Goal: Information Seeking & Learning: Learn about a topic

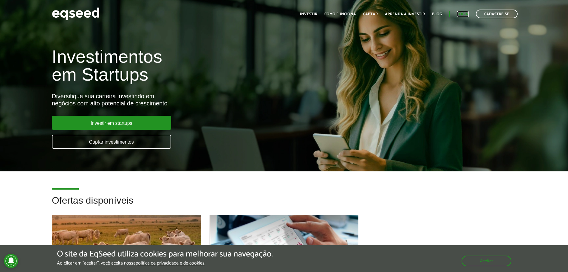
click at [467, 14] on link "Login" at bounding box center [463, 14] width 12 height 4
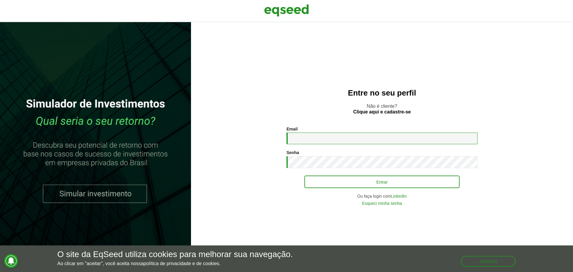
type input "**********"
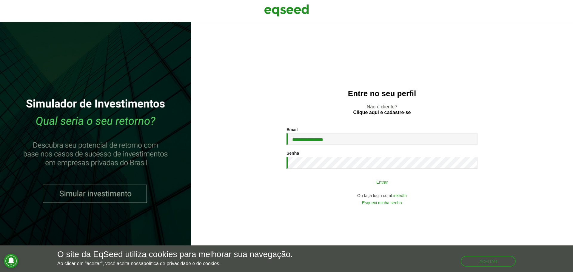
click at [341, 180] on button "Entrar" at bounding box center [381, 181] width 155 height 11
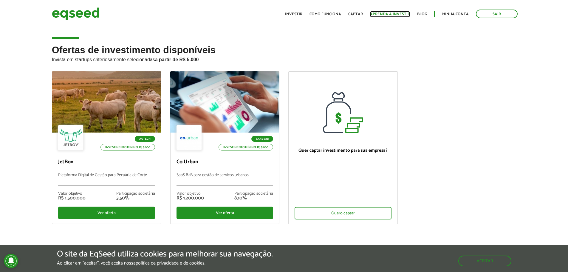
click at [397, 14] on link "Aprenda a investir" at bounding box center [390, 14] width 40 height 4
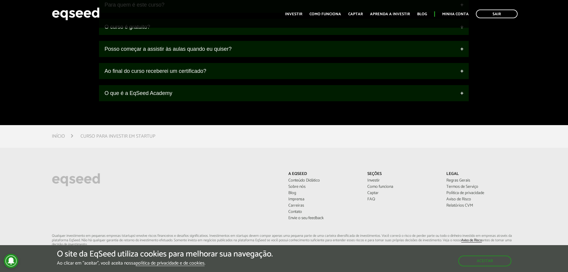
scroll to position [686, 0]
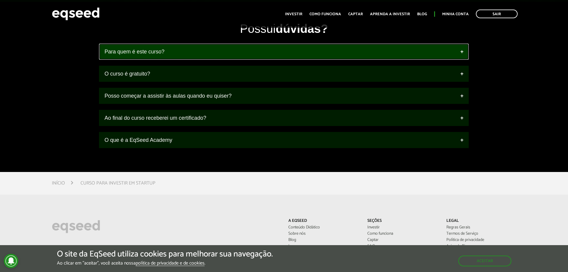
click at [205, 50] on link "Para quem é este curso?" at bounding box center [284, 52] width 370 height 16
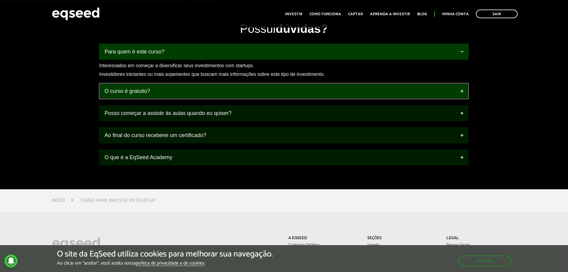
click at [186, 96] on link "O curso é gratuito?" at bounding box center [284, 91] width 370 height 16
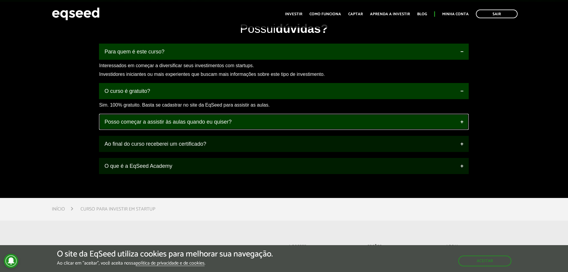
click at [204, 122] on link "Posso começar a assistir às aulas quando eu quiser?" at bounding box center [284, 122] width 370 height 16
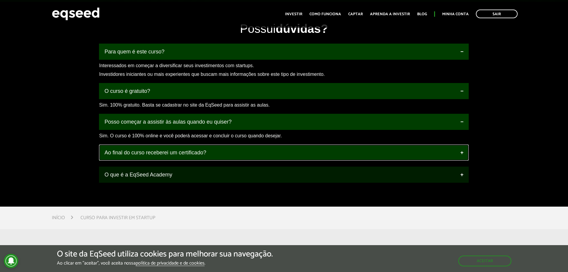
click at [197, 153] on link "Ao final do curso receberei um certificado?" at bounding box center [284, 152] width 370 height 16
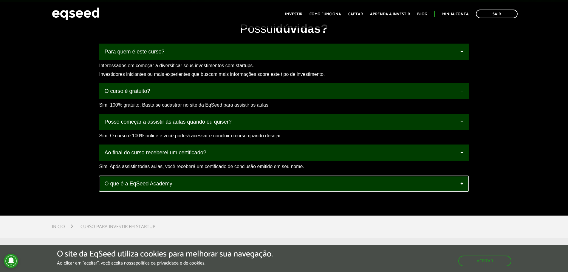
click at [179, 184] on link "O que é a EqSeed Academy" at bounding box center [284, 183] width 370 height 16
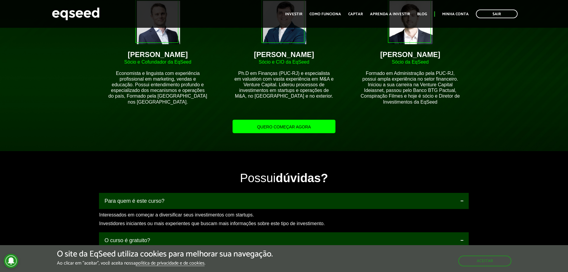
scroll to position [507, 0]
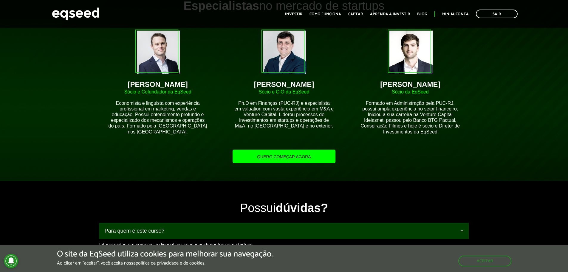
click at [249, 166] on article "Mentores Especialistas no mercado de startups Brian Begnoche Sócio e Cofundador…" at bounding box center [284, 74] width 568 height 214
click at [266, 153] on link "Quero começar agora" at bounding box center [284, 155] width 103 height 13
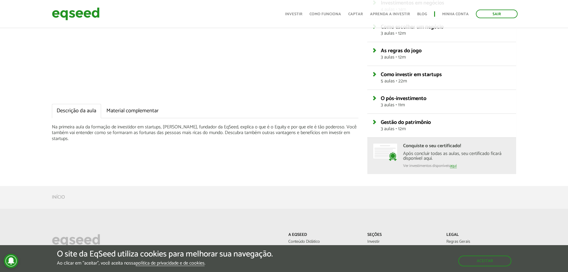
scroll to position [119, 0]
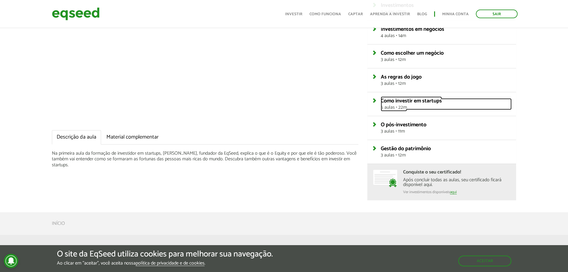
click at [389, 103] on span "Como investir em startups" at bounding box center [411, 100] width 61 height 9
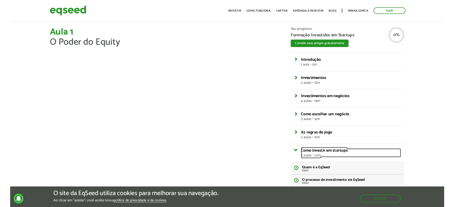
scroll to position [0, 0]
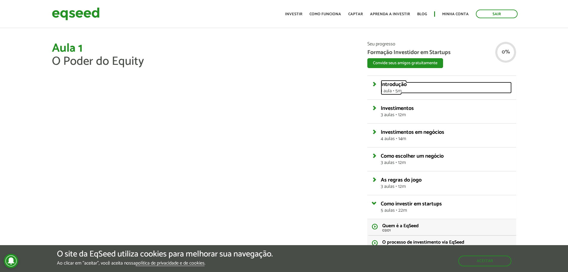
click at [381, 83] on link "Introdução 1 aula • 5m" at bounding box center [446, 88] width 131 height 12
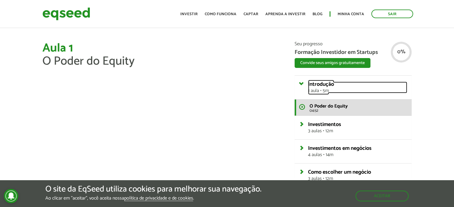
click at [308, 84] on link "Introdução 1 aula • 5m" at bounding box center [357, 88] width 99 height 12
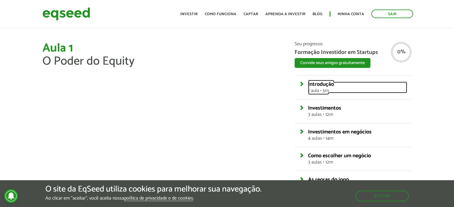
click at [308, 84] on link "Introdução 1 aula • 5m" at bounding box center [357, 88] width 99 height 12
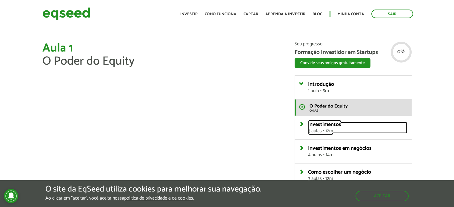
click at [308, 126] on link "Investimentos 3 aulas • 12m" at bounding box center [357, 128] width 99 height 12
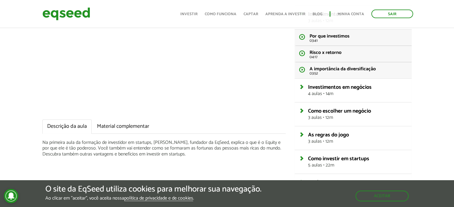
scroll to position [89, 0]
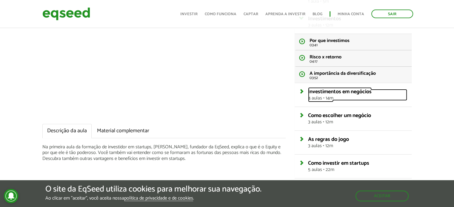
click at [308, 92] on link "Investimentos em negócios 4 aulas • 14m" at bounding box center [357, 95] width 99 height 12
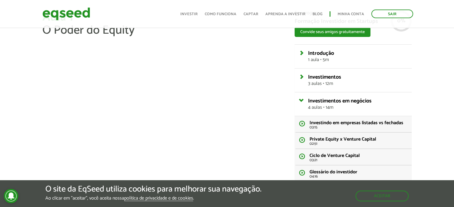
scroll to position [30, 0]
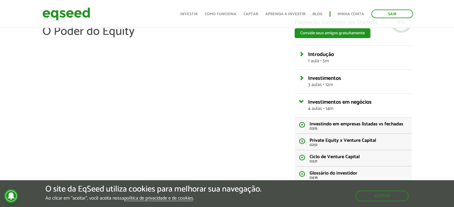
click at [298, 80] on div "Investimentos 3 aulas • 12m" at bounding box center [352, 82] width 117 height 24
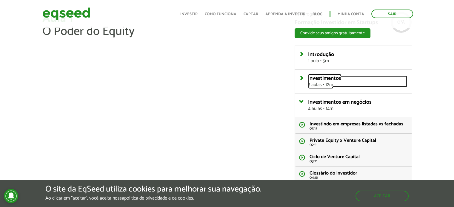
click at [308, 77] on link "Investimentos 3 aulas • 12m" at bounding box center [357, 82] width 99 height 12
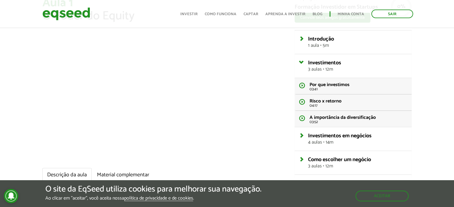
scroll to position [60, 0]
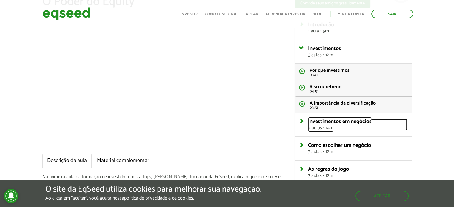
click at [308, 122] on link "Investimentos em negócios 4 aulas • 14m" at bounding box center [357, 125] width 99 height 12
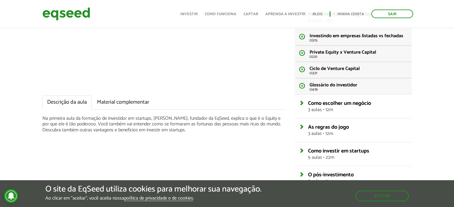
scroll to position [119, 0]
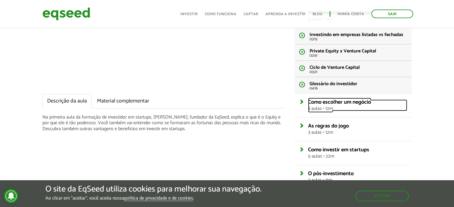
click at [308, 101] on link "Como escolher um negócio 3 aulas • 12m" at bounding box center [357, 106] width 99 height 12
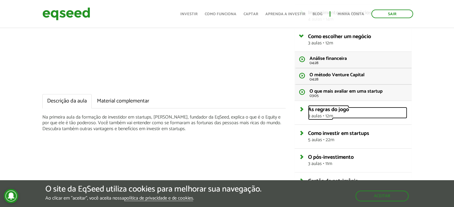
click at [336, 109] on span "As regras do jogo" at bounding box center [328, 109] width 41 height 9
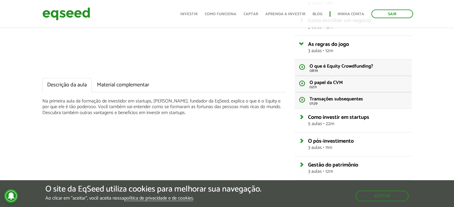
scroll to position [179, 0]
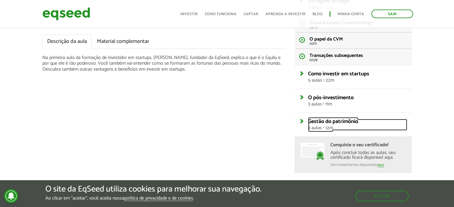
click at [308, 121] on link "Gestão do patrimônio 3 aulas • 12m" at bounding box center [357, 125] width 99 height 12
